Goal: Task Accomplishment & Management: Use online tool/utility

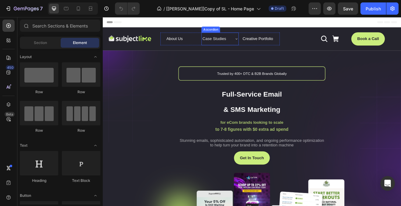
click at [238, 41] on p "Case Studies" at bounding box center [239, 43] width 29 height 9
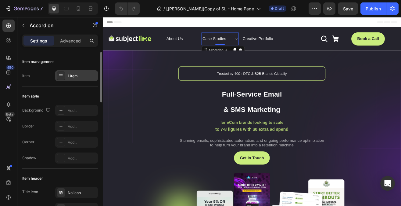
click at [78, 76] on div "1 item" at bounding box center [82, 75] width 29 height 5
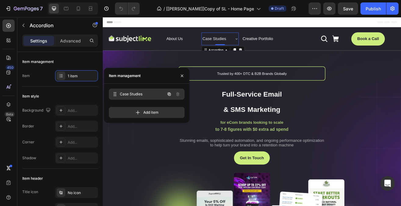
click at [138, 94] on span "Case Studies" at bounding box center [142, 93] width 45 height 5
click at [138, 94] on span "Case Studies" at bounding box center [138, 93] width 34 height 5
click at [138, 94] on span "Case Studies" at bounding box center [142, 93] width 45 height 5
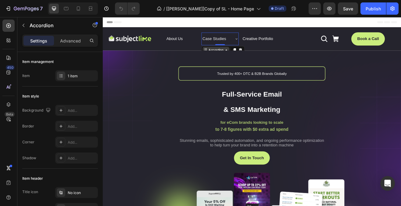
click at [245, 57] on div "Accordion" at bounding box center [242, 57] width 20 height 5
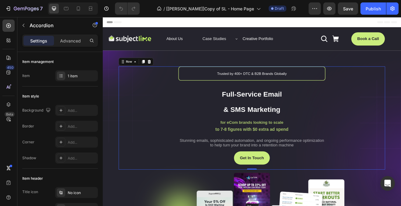
click at [169, 86] on div "Trusted by 400+ DTC & B2B Brands Globally Text Block Full-Service Email & SMS M…" at bounding box center [285, 140] width 327 height 126
click at [253, 46] on p "Case Studies" at bounding box center [239, 43] width 29 height 9
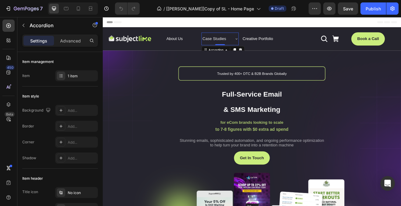
click at [266, 45] on icon at bounding box center [266, 43] width 5 height 5
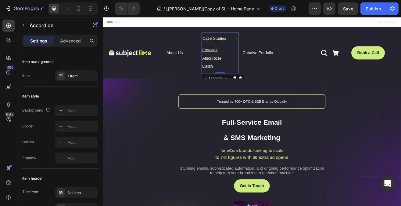
click at [246, 41] on p "Case Studies" at bounding box center [239, 43] width 29 height 9
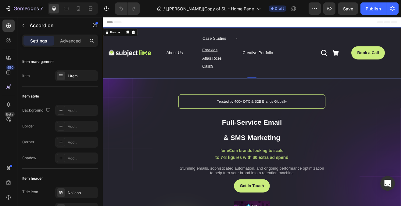
click at [266, 45] on div "Case Studies Freekids Text Block Atlas Rose Text Block Calik9 Text Block Accord…" at bounding box center [246, 61] width 45 height 50
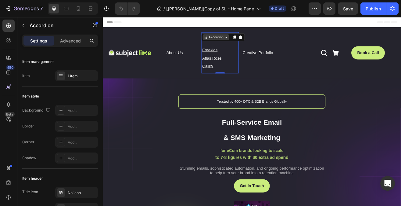
click at [255, 42] on icon at bounding box center [254, 41] width 2 height 1
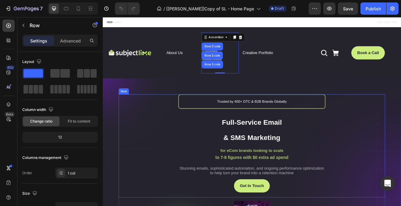
click at [169, 115] on div "Trusted by 400+ DTC & B2B Brands Globally Text Block Full-Service Email & SMS M…" at bounding box center [285, 175] width 327 height 126
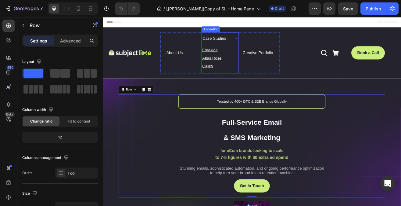
click at [267, 42] on icon at bounding box center [266, 43] width 5 height 5
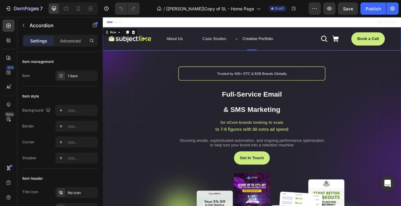
click at [131, 31] on div "Image About Us Button Case Studies Accordion Creative Portfolio Button Row Icon…" at bounding box center [286, 44] width 366 height 28
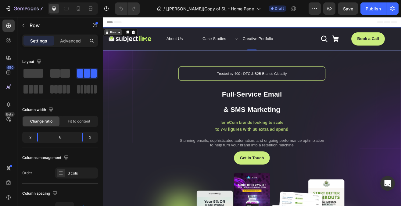
click at [123, 38] on div "Row" at bounding box center [115, 35] width 22 height 7
click at [401, 32] on div "Image About Us Button Case Studies Accordion Creative Portfolio Button Row Icon…" at bounding box center [286, 44] width 366 height 28
click at [401, 36] on div "Image About Us Button Case Studies Accordion Creative Portfolio Button Row Icon…" at bounding box center [286, 44] width 366 height 28
click at [9, 184] on icon at bounding box center [8, 182] width 4 height 5
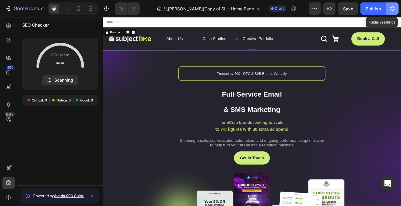
click at [392, 11] on icon "button" at bounding box center [393, 8] width 6 height 6
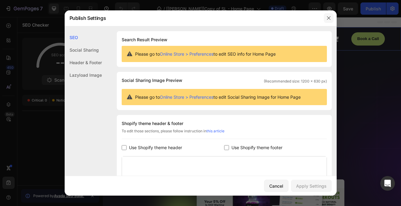
click at [329, 18] on icon "button" at bounding box center [328, 18] width 5 height 5
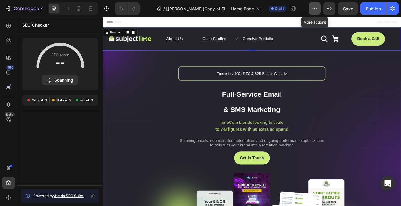
click at [315, 11] on icon "button" at bounding box center [315, 8] width 6 height 6
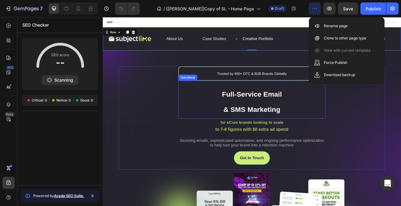
click at [393, 147] on div "Trusted by 400+ DTC & B2B Brands Globally Text Block Full-Service Email & SMS M…" at bounding box center [285, 140] width 327 height 126
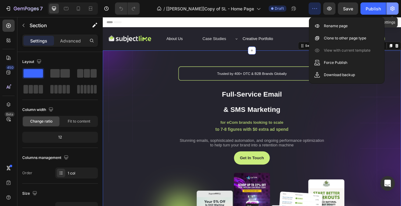
click at [391, 11] on icon "button" at bounding box center [393, 8] width 6 height 6
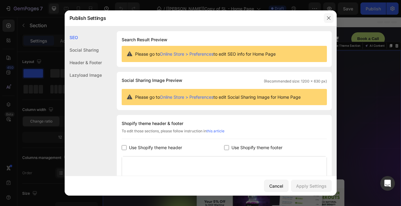
click at [327, 18] on icon "button" at bounding box center [328, 18] width 5 height 5
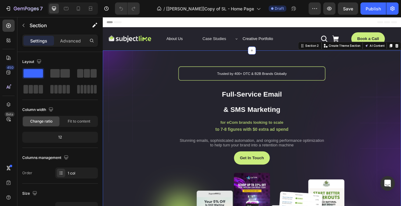
click at [359, 55] on div "Section 2" at bounding box center [357, 52] width 26 height 7
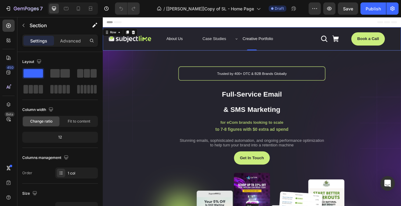
click at [307, 34] on div "Image About Us Button Case Studies Accordion Creative Portfolio Button Row Icon…" at bounding box center [286, 44] width 366 height 28
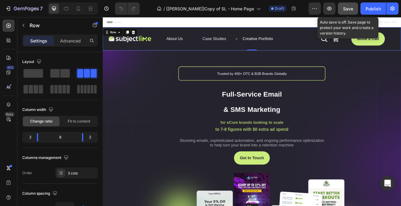
click at [352, 12] on button "Save" at bounding box center [348, 8] width 20 height 12
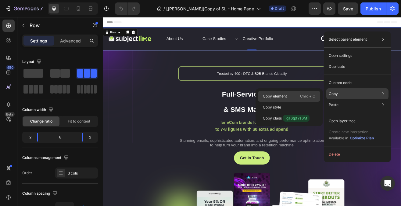
click at [309, 93] on p "Cmd + C" at bounding box center [307, 96] width 15 height 6
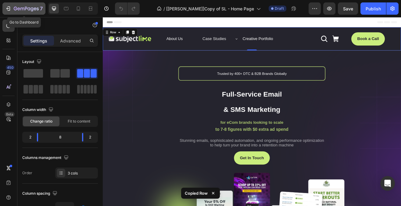
click at [36, 11] on icon "button" at bounding box center [26, 8] width 25 height 5
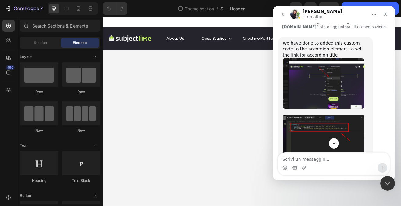
scroll to position [1732, 0]
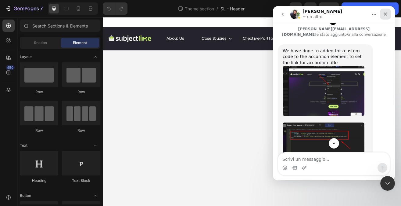
click at [386, 13] on icon "Chiudi" at bounding box center [385, 14] width 3 height 3
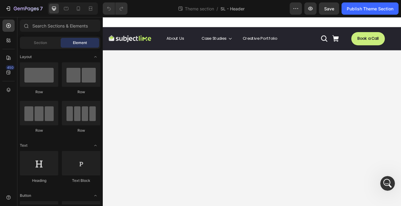
scroll to position [1910, 0]
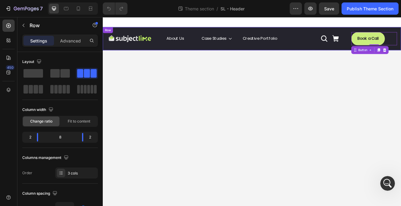
click at [401, 33] on div "Image About Us Button Case Studies Button Creative Portfolio Button Row Icon Ic…" at bounding box center [286, 43] width 366 height 28
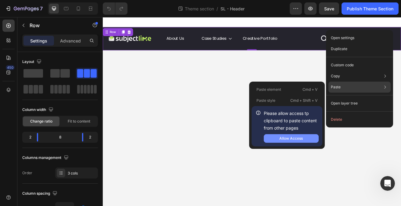
click at [289, 140] on div "Allow Access" at bounding box center [290, 137] width 23 height 5
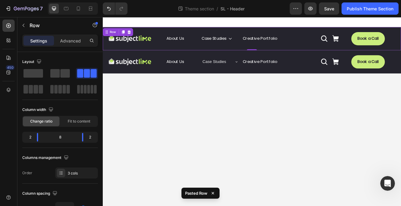
click at [401, 34] on div "Image About Us Button Case Studies Button Creative Portfolio Button Row Icon Ic…" at bounding box center [286, 43] width 366 height 28
click at [137, 38] on icon at bounding box center [135, 35] width 5 height 5
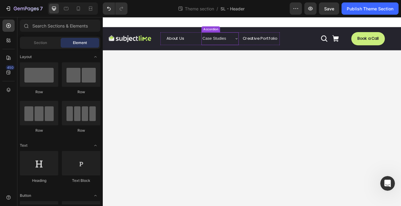
click at [267, 43] on icon at bounding box center [266, 43] width 5 height 5
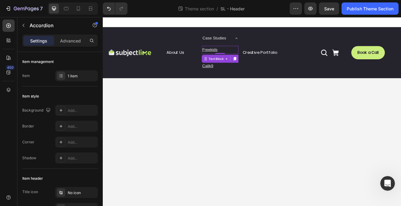
click at [239, 60] on p "Freekids" at bounding box center [247, 57] width 44 height 9
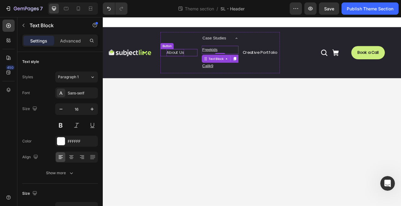
click at [195, 62] on p "About Us" at bounding box center [192, 60] width 22 height 9
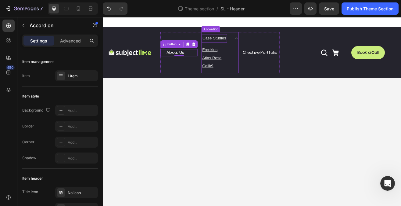
click at [249, 48] on div "Case Studies" at bounding box center [239, 43] width 31 height 11
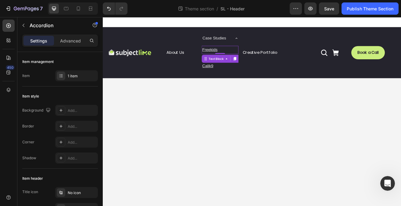
click at [233, 59] on u "Freekids" at bounding box center [234, 56] width 19 height 5
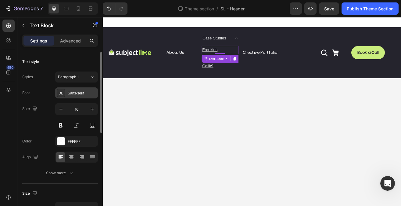
click at [85, 92] on div "Sans-serif" at bounding box center [82, 92] width 29 height 5
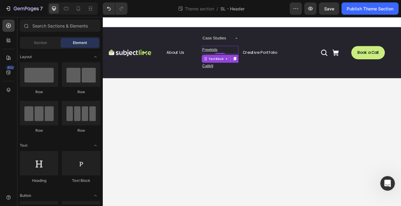
click at [270, 99] on body "Image About Us Button Case Studies Freekids Text Block 0 Atlas Rose Text Block …" at bounding box center [286, 132] width 366 height 231
click at [236, 59] on u "Freekids" at bounding box center [234, 56] width 19 height 5
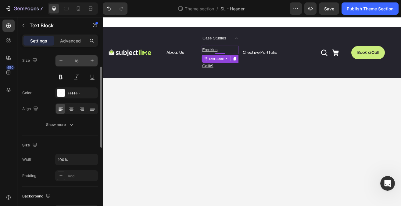
scroll to position [49, 0]
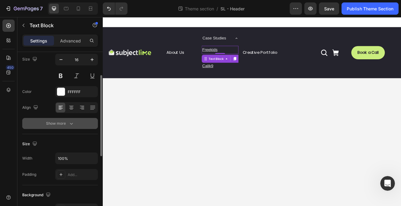
click at [68, 124] on icon "button" at bounding box center [71, 123] width 6 height 6
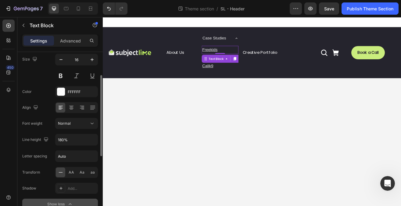
click at [240, 56] on u "Freekids" at bounding box center [234, 56] width 19 height 5
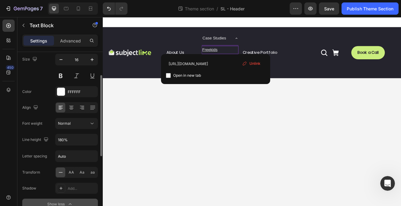
click at [240, 56] on u "Freekids" at bounding box center [234, 56] width 19 height 5
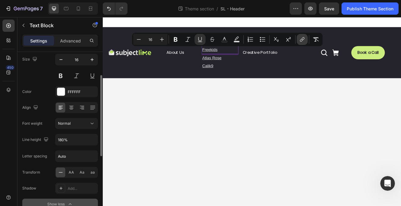
click at [297, 42] on button "link" at bounding box center [302, 39] width 11 height 11
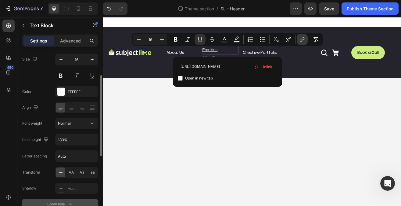
scroll to position [0, 34]
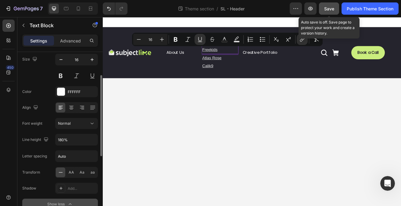
click at [331, 9] on span "Save" at bounding box center [329, 8] width 10 height 5
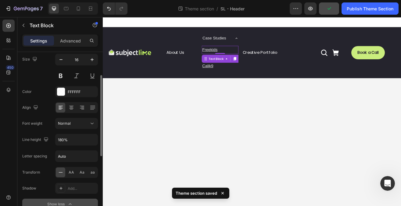
click at [296, 124] on body "Image About Us Button Case Studies Freekids Text Block 0 Atlas Rose Text Block …" at bounding box center [286, 132] width 366 height 231
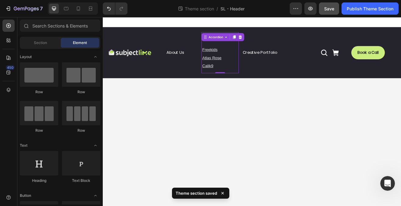
click at [268, 42] on div "Case Studies Freekids Text Block Atlas Rose Text Block Calik9 Text Block Accord…" at bounding box center [246, 60] width 45 height 50
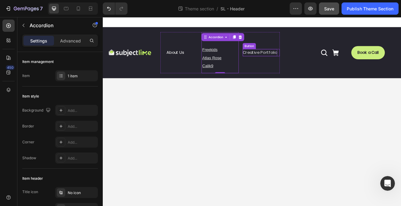
click at [296, 63] on p "Creative Portfolio" at bounding box center [296, 60] width 42 height 9
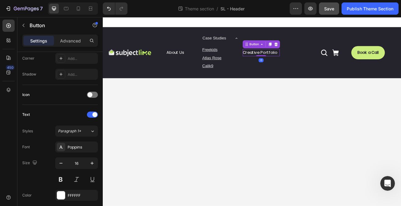
scroll to position [314, 0]
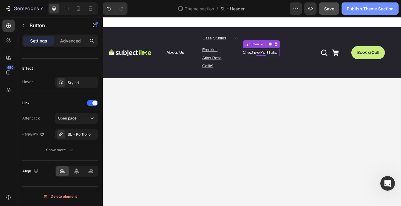
click at [364, 8] on div "Publish Theme Section" at bounding box center [370, 8] width 47 height 6
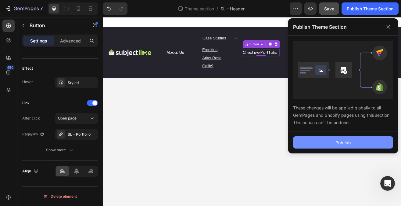
click at [331, 145] on button "Publish" at bounding box center [343, 142] width 100 height 12
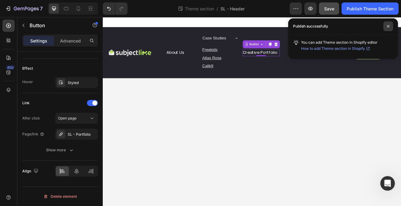
click at [387, 27] on icon at bounding box center [388, 26] width 3 height 3
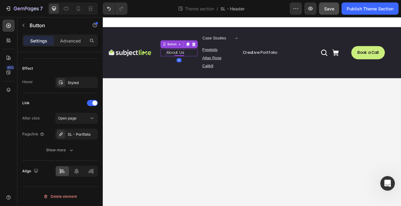
click at [193, 60] on p "About Us" at bounding box center [192, 60] width 22 height 9
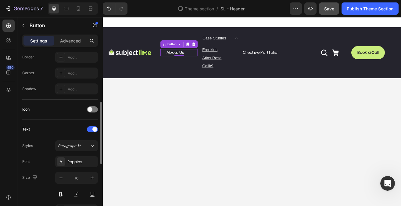
scroll to position [137, 0]
click at [237, 44] on div "Case Studies Freekids Text Block Atlas Rose Text Block Calik9 Text Block Accord…" at bounding box center [246, 60] width 45 height 50
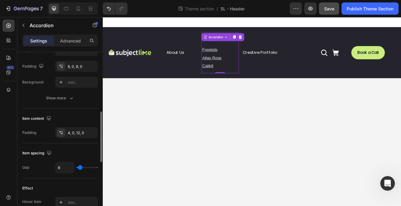
scroll to position [193, 0]
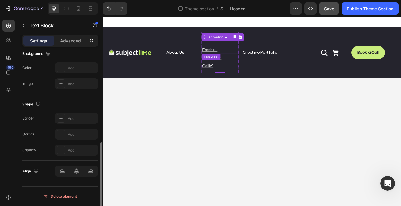
click at [237, 57] on u "Freekids" at bounding box center [234, 56] width 19 height 5
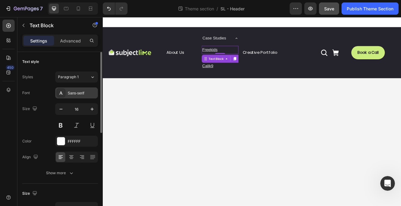
click at [79, 94] on div "Sans-serif" at bounding box center [82, 92] width 29 height 5
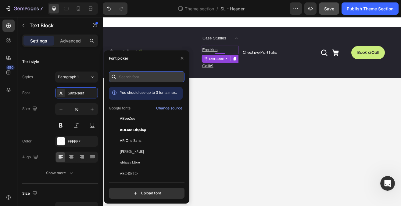
click at [133, 78] on input "text" at bounding box center [147, 76] width 76 height 11
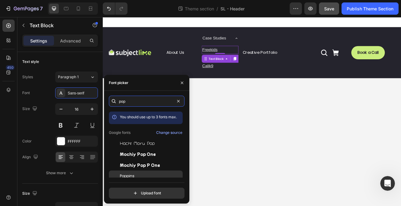
type input "pop"
click at [136, 173] on div "Poppins" at bounding box center [151, 175] width 62 height 5
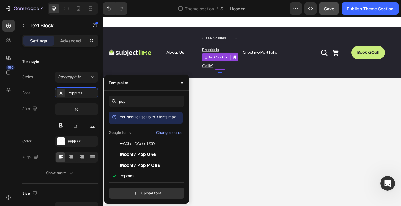
click at [241, 80] on p "Calik9" at bounding box center [247, 77] width 44 height 9
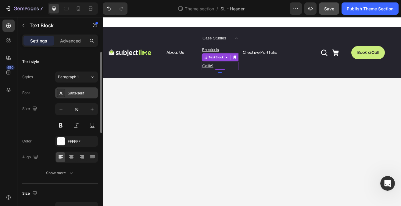
click at [81, 92] on div "Sans-serif" at bounding box center [82, 92] width 29 height 5
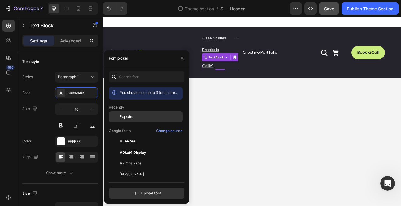
click at [134, 116] on span "Poppins" at bounding box center [127, 116] width 15 height 5
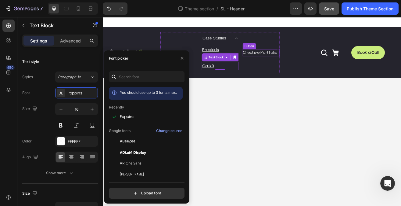
click at [280, 63] on p "Creative Portfolio" at bounding box center [296, 60] width 42 height 9
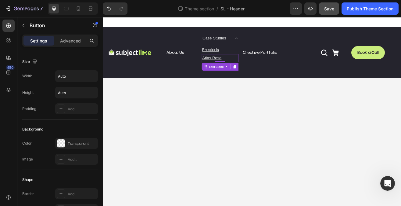
click at [242, 67] on u "Atlas Rose" at bounding box center [236, 66] width 23 height 5
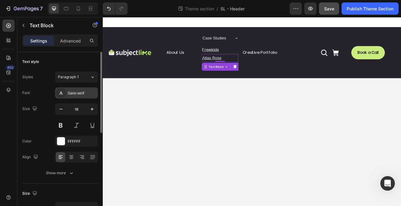
click at [88, 93] on div "Sans-serif" at bounding box center [82, 92] width 29 height 5
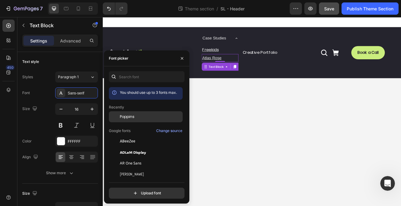
click at [131, 157] on div "Poppins" at bounding box center [146, 162] width 74 height 11
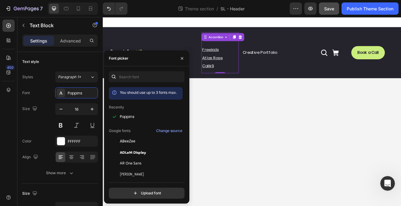
click at [242, 45] on div "Case Studies Freekids Text Block Atlas Rose Text Block Calik9 Text Block Accord…" at bounding box center [246, 60] width 45 height 50
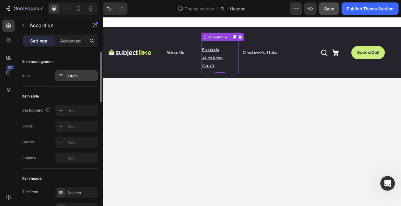
click at [76, 78] on div "1 item" at bounding box center [76, 75] width 43 height 11
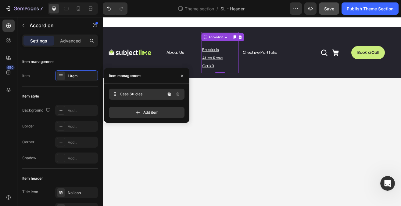
click at [152, 96] on span "Case Studies" at bounding box center [142, 93] width 45 height 5
click at [134, 92] on span "Case Studies" at bounding box center [142, 93] width 45 height 5
click at [114, 93] on icon at bounding box center [115, 94] width 5 height 5
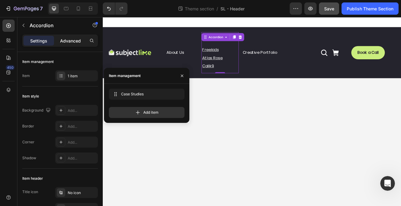
click at [67, 44] on p "Advanced" at bounding box center [70, 41] width 21 height 6
type input "100%"
type input "100"
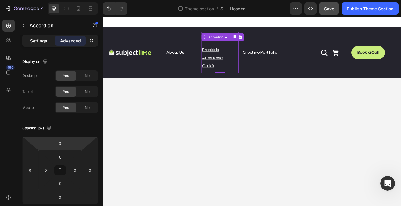
click at [41, 41] on p "Settings" at bounding box center [38, 41] width 17 height 6
type input "8"
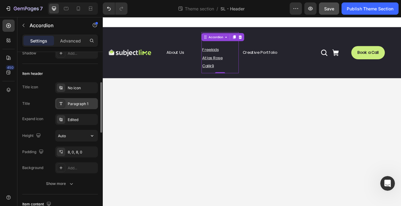
scroll to position [116, 0]
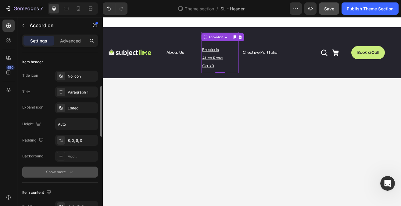
click at [66, 171] on div "Show more" at bounding box center [60, 172] width 28 height 6
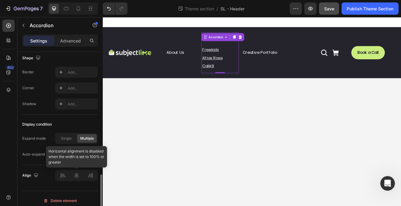
scroll to position [441, 0]
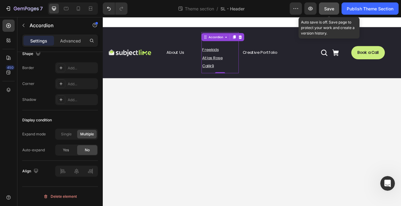
click at [333, 9] on span "Save" at bounding box center [329, 8] width 10 height 5
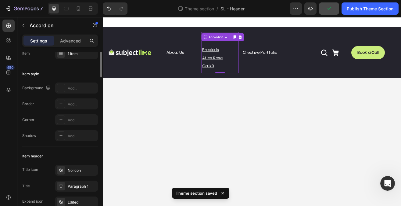
scroll to position [0, 0]
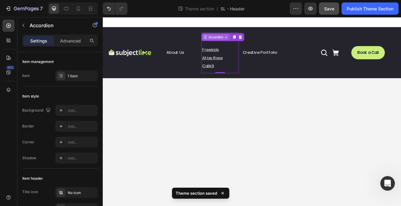
click at [256, 43] on icon at bounding box center [254, 41] width 5 height 5
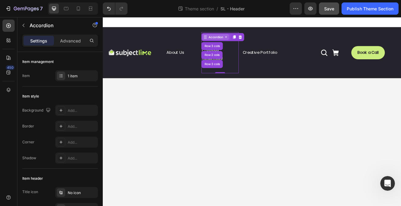
click at [256, 43] on icon at bounding box center [254, 41] width 5 height 5
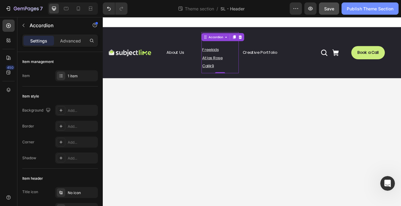
click at [369, 14] on button "Publish Theme Section" at bounding box center [370, 8] width 57 height 12
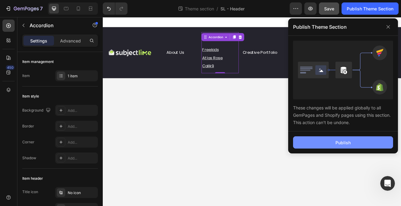
click at [332, 145] on button "Publish" at bounding box center [343, 142] width 100 height 12
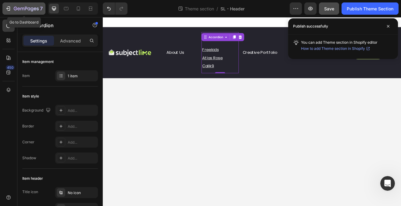
click at [10, 6] on icon "button" at bounding box center [8, 8] width 6 height 6
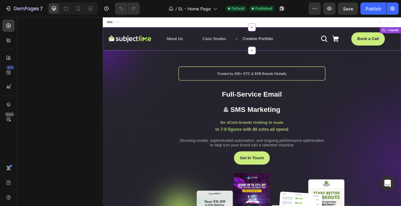
click at [380, 44] on div "Icon Icon Icon" at bounding box center [361, 43] width 73 height 9
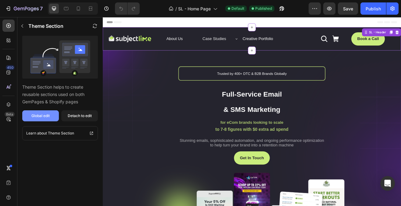
click at [52, 117] on button "Global edit" at bounding box center [40, 115] width 37 height 11
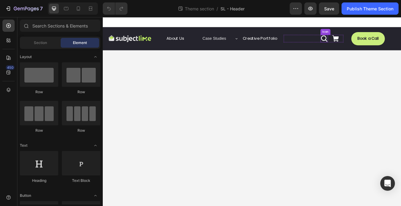
click at [388, 44] on icon at bounding box center [389, 43] width 8 height 8
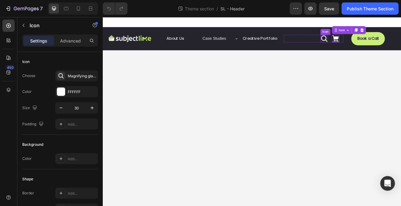
click at [375, 45] on div "Icon" at bounding box center [374, 43] width 9 height 9
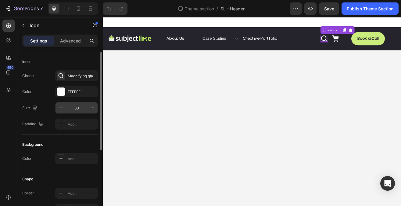
scroll to position [126, 0]
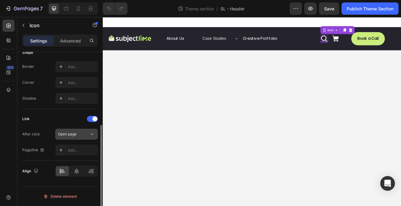
click at [84, 138] on button "Open page" at bounding box center [76, 133] width 43 height 11
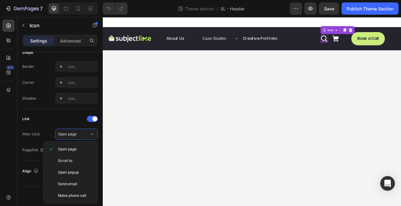
click at [11, 169] on div "450" at bounding box center [8, 105] width 12 height 171
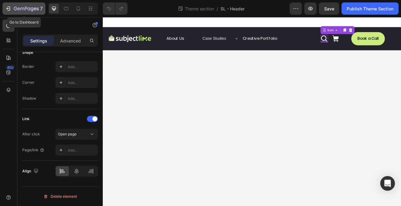
click at [25, 10] on icon "button" at bounding box center [26, 8] width 25 height 5
